Goal: Task Accomplishment & Management: Complete application form

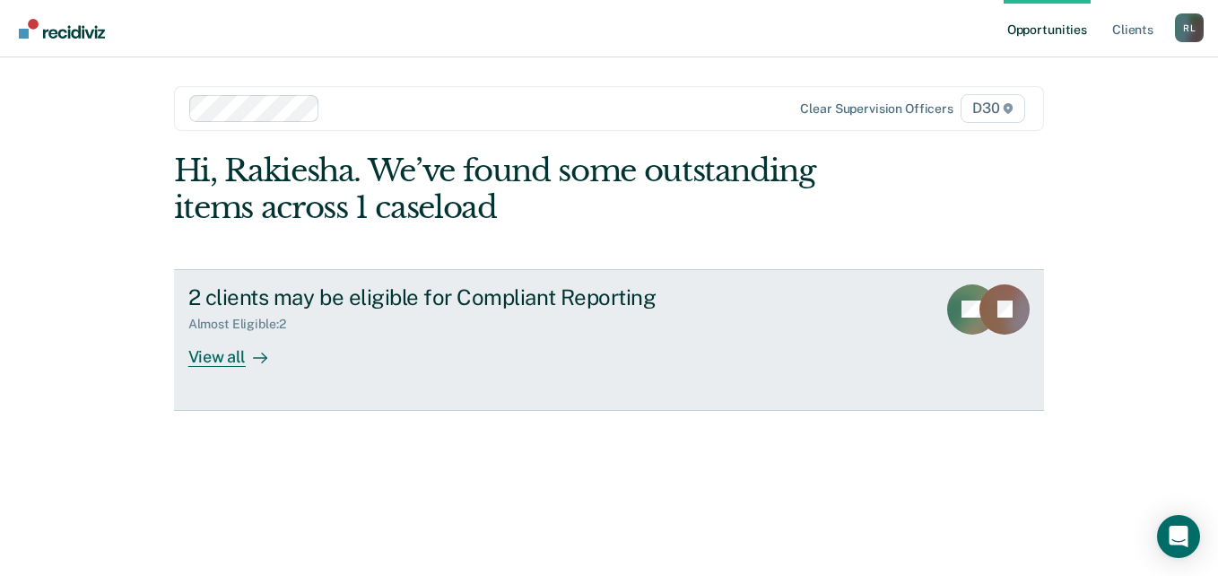
click at [211, 357] on div "View all" at bounding box center [238, 349] width 100 height 35
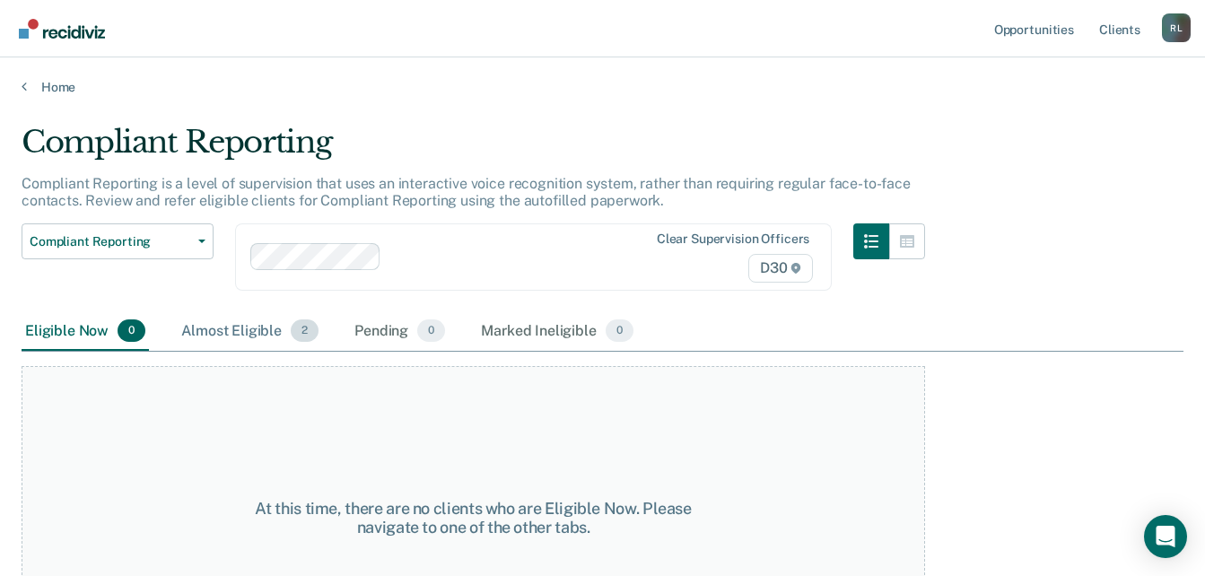
click at [267, 332] on div "Almost Eligible 2" at bounding box center [250, 331] width 144 height 39
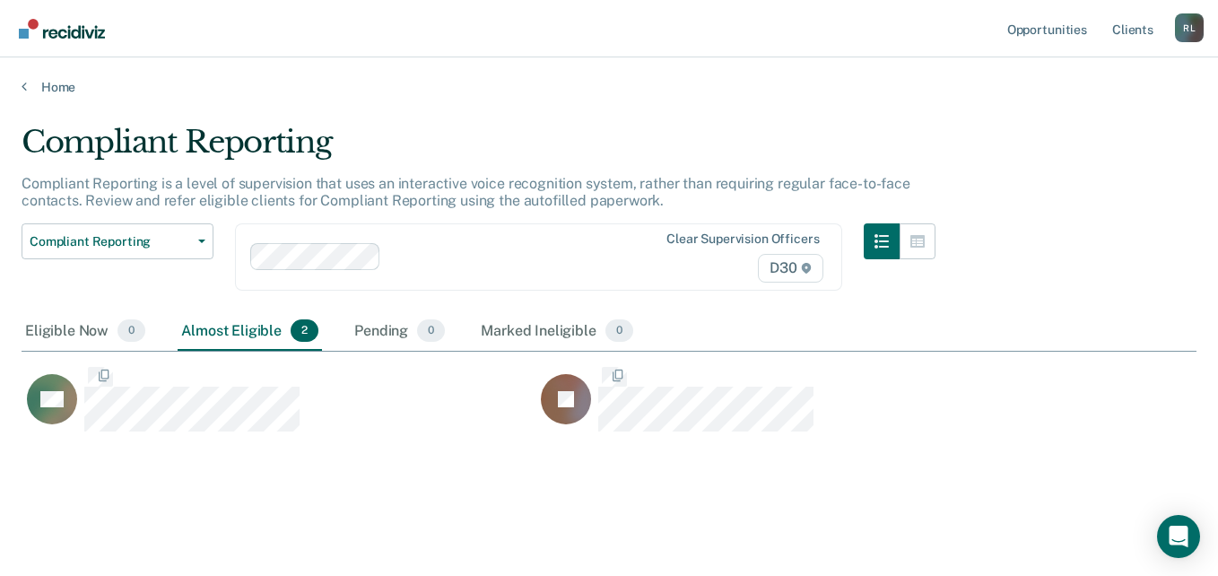
scroll to position [304, 1162]
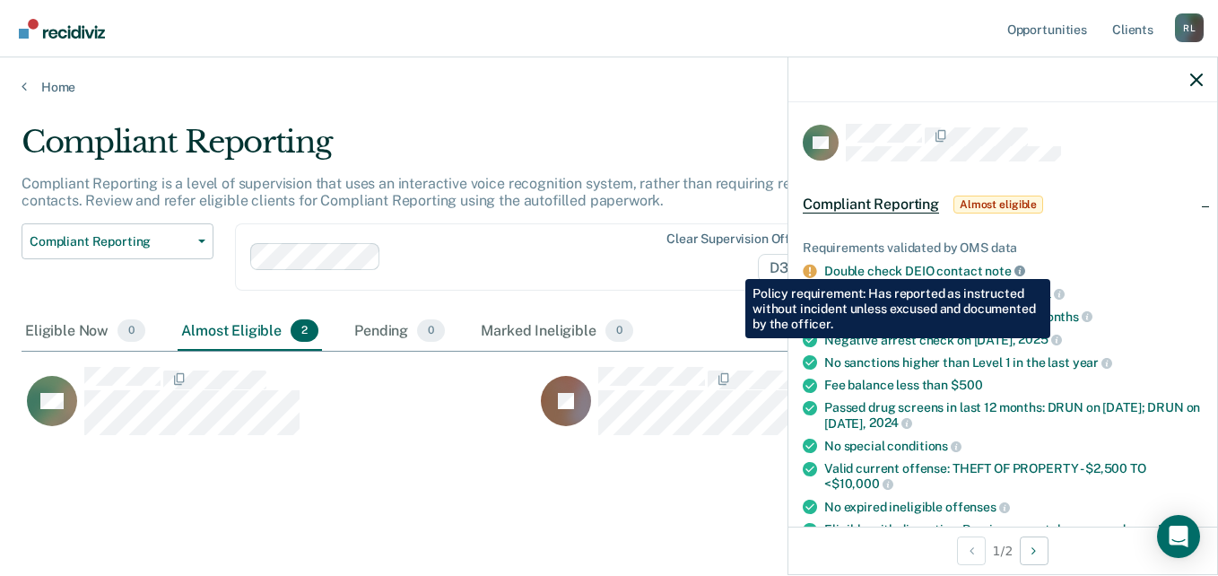
click at [1019, 266] on icon at bounding box center [1020, 271] width 11 height 11
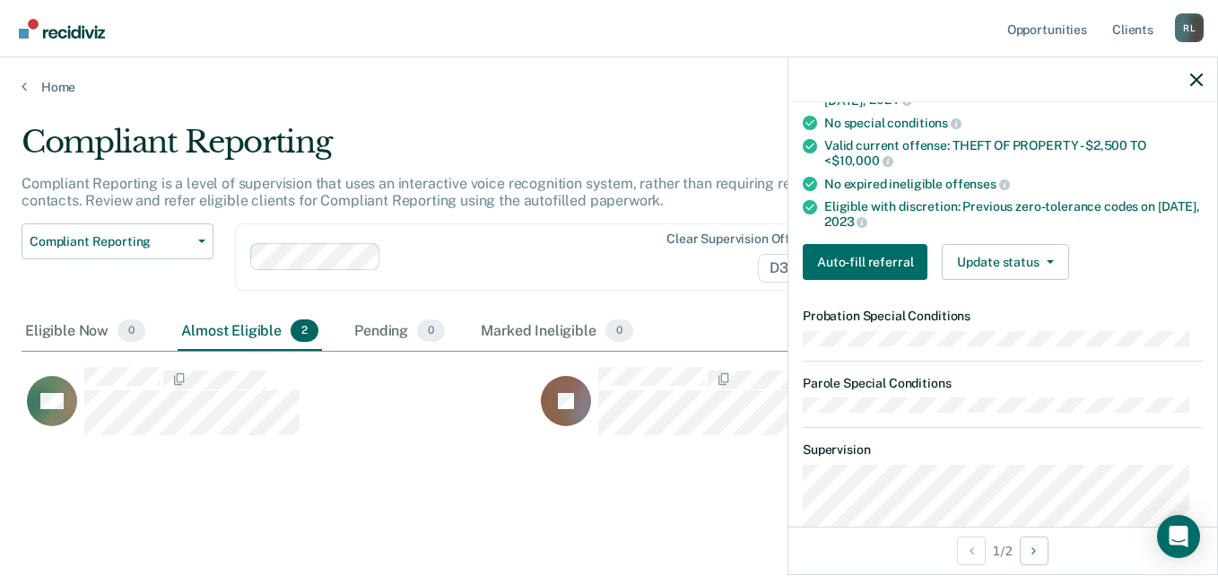
scroll to position [320, 0]
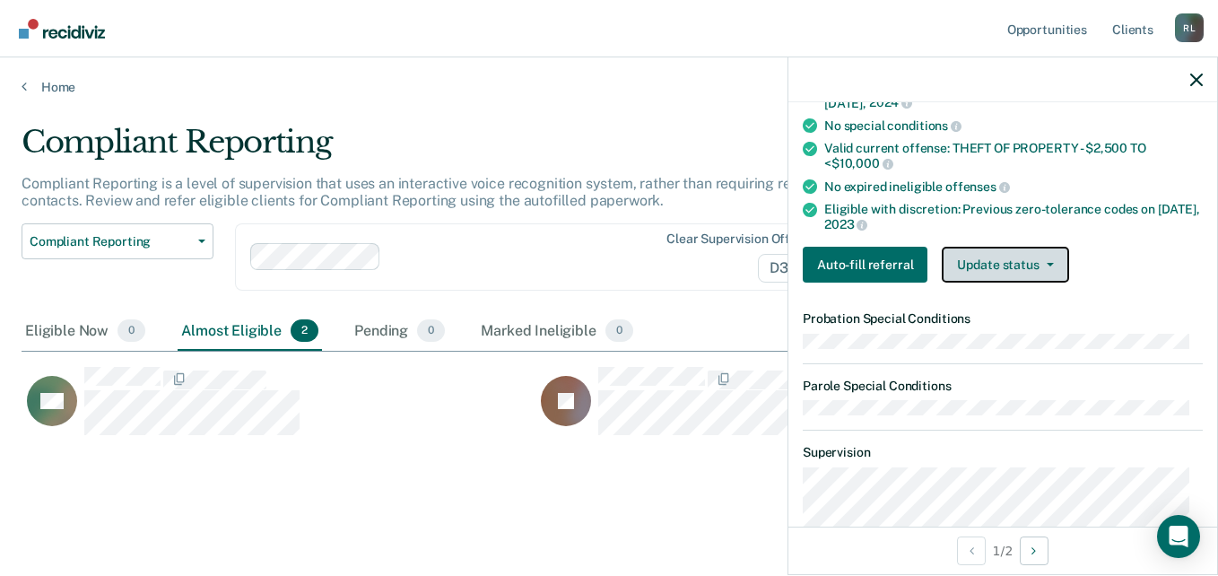
click at [1004, 257] on button "Update status" at bounding box center [1005, 265] width 126 height 36
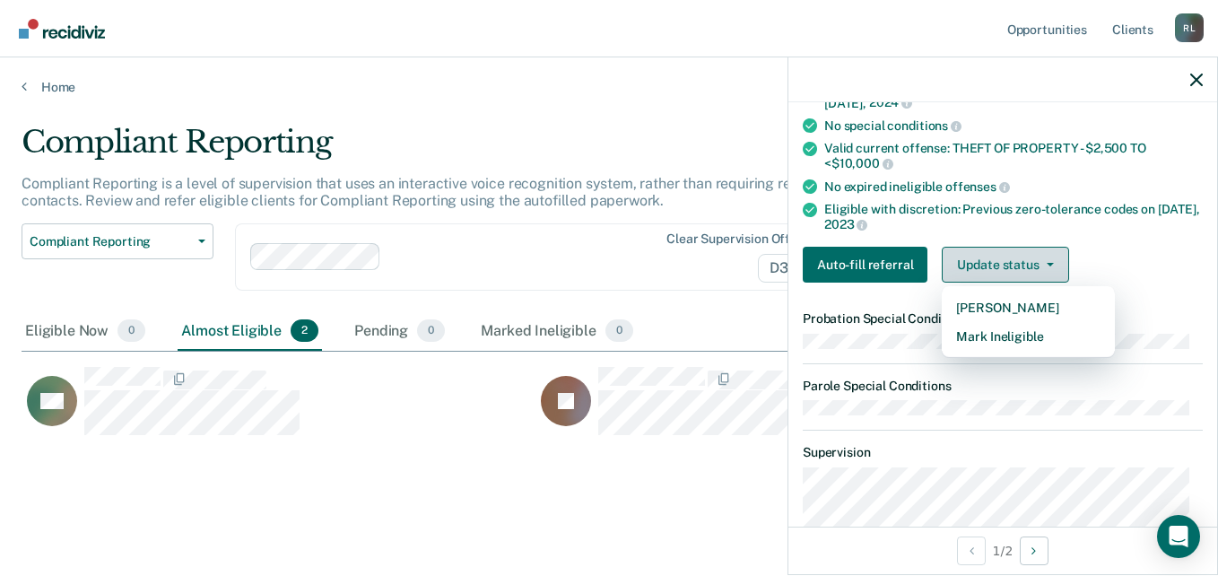
click at [1004, 260] on button "Update status" at bounding box center [1005, 265] width 126 height 36
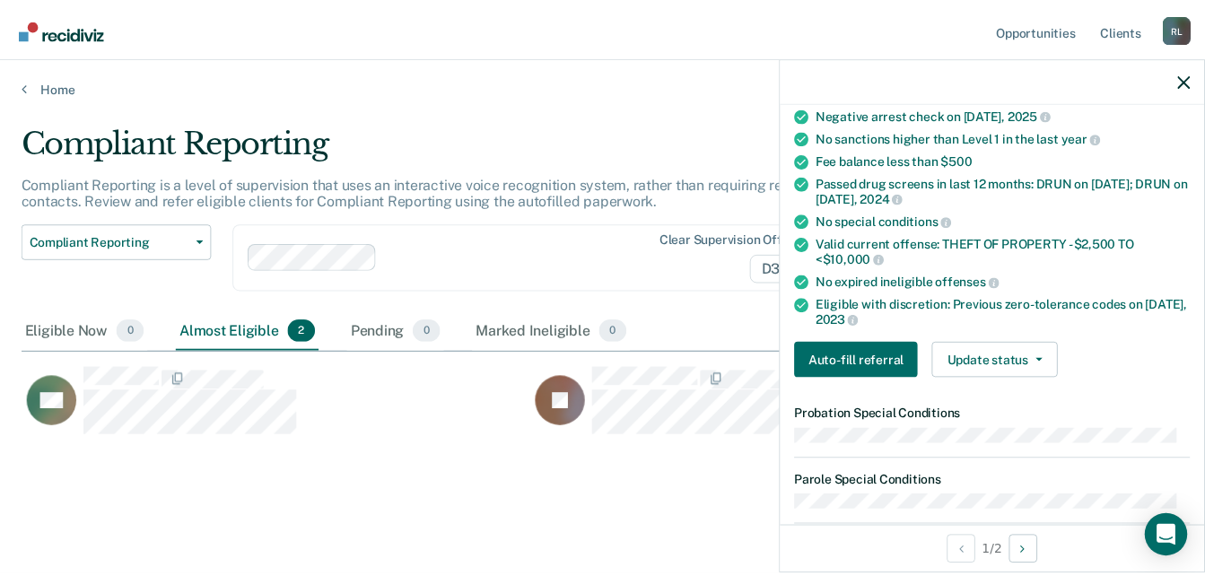
scroll to position [297, 0]
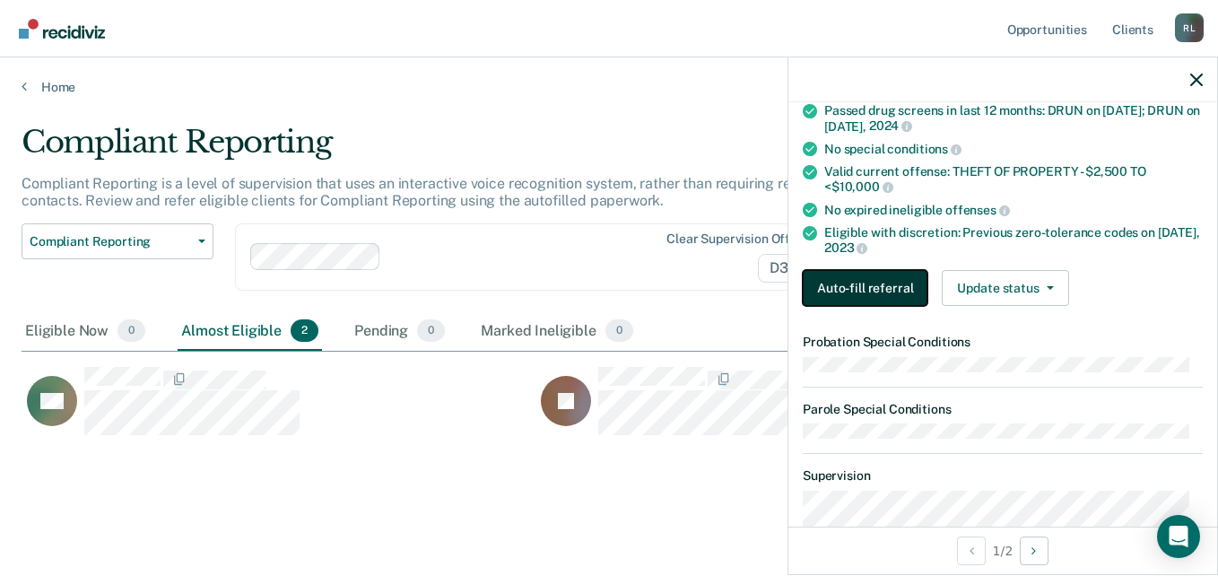
click at [857, 289] on button "Auto-fill referral" at bounding box center [865, 288] width 125 height 36
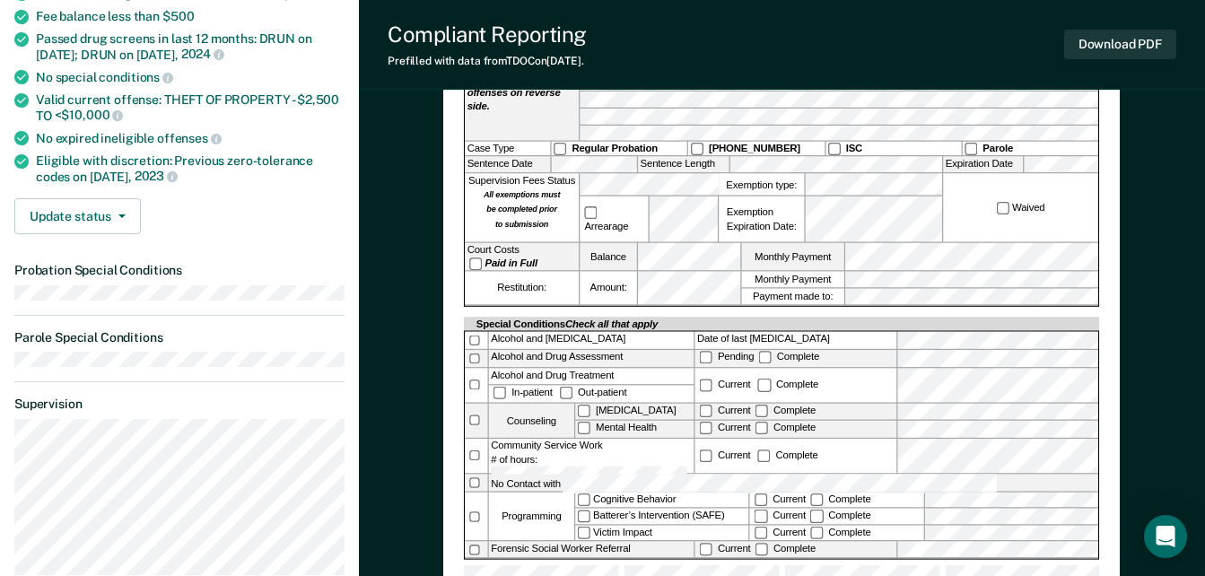
scroll to position [345, 0]
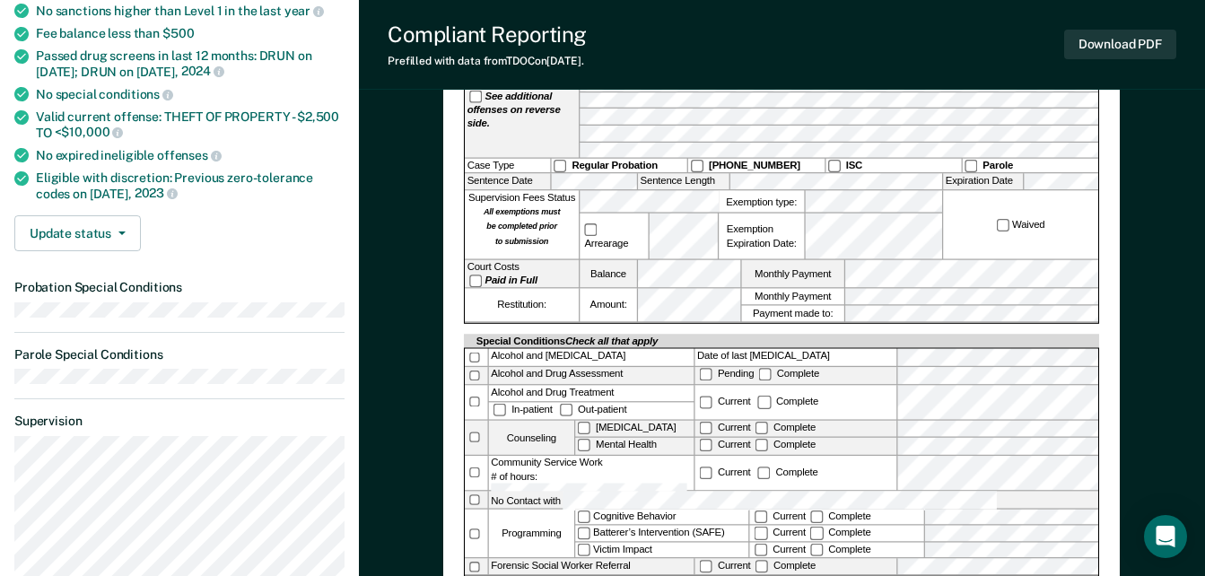
click at [1156, 203] on div "[US_STATE] DEPARTMENT OF CORRECTION COMMUNITY SUPERVISION Telephone Reporting R…" at bounding box center [782, 365] width 846 height 1197
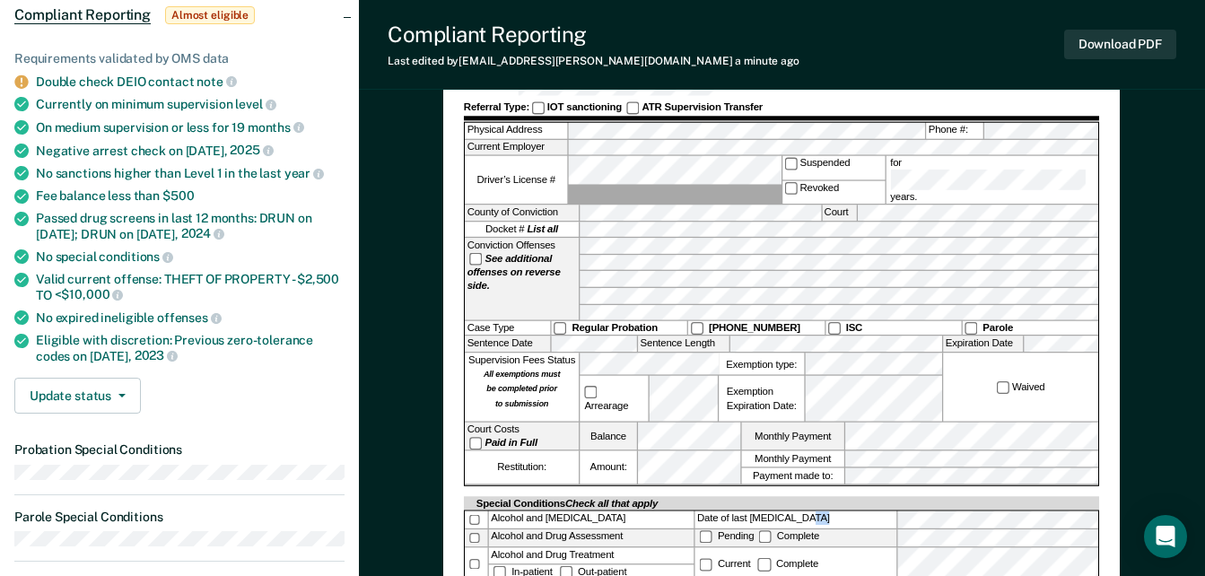
scroll to position [0, 0]
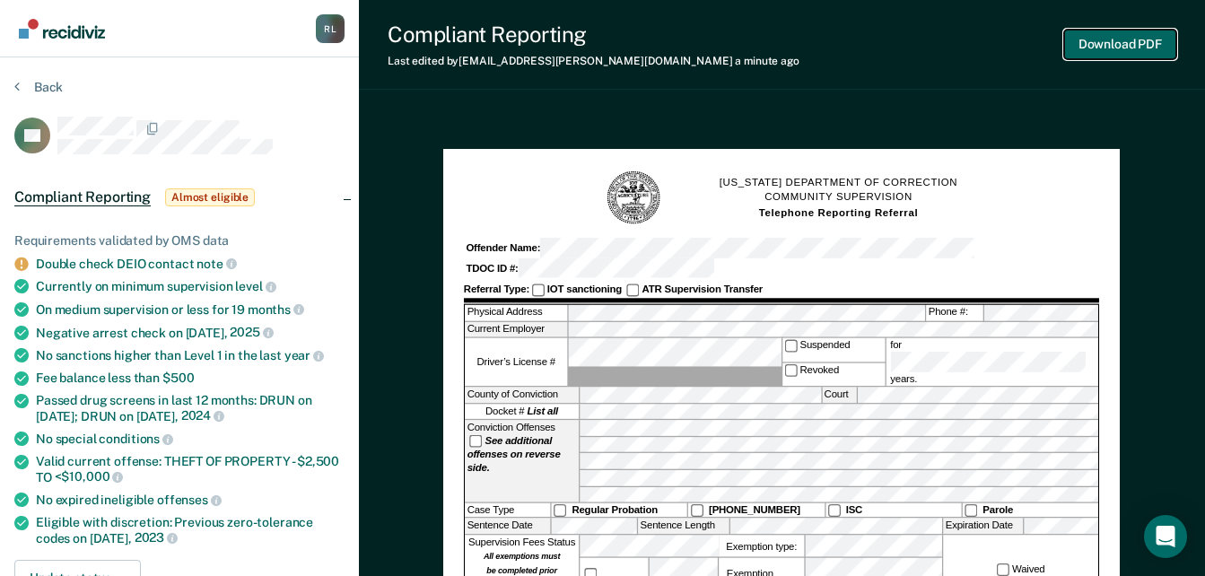
click at [1112, 37] on button "Download PDF" at bounding box center [1120, 45] width 112 height 30
